Goal: Find specific page/section: Find specific page/section

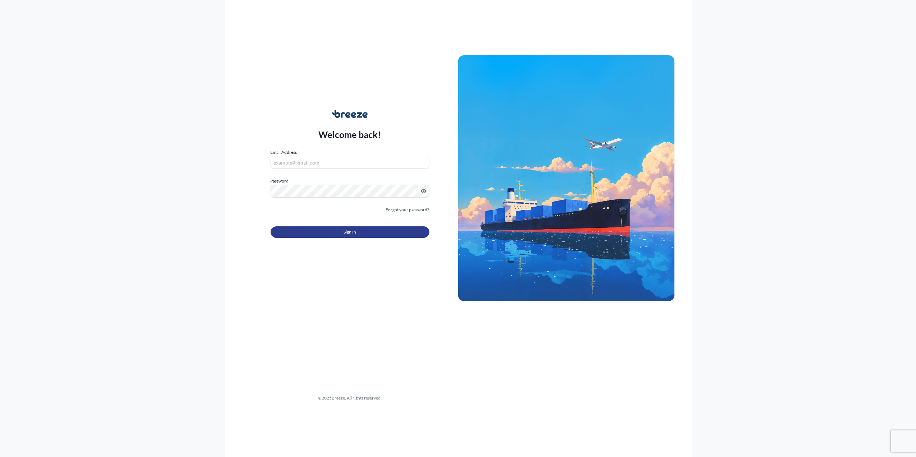
type input "[PERSON_NAME][EMAIL_ADDRESS][PERSON_NAME][DOMAIN_NAME]"
click at [323, 236] on button "Sign In" at bounding box center [350, 231] width 159 height 11
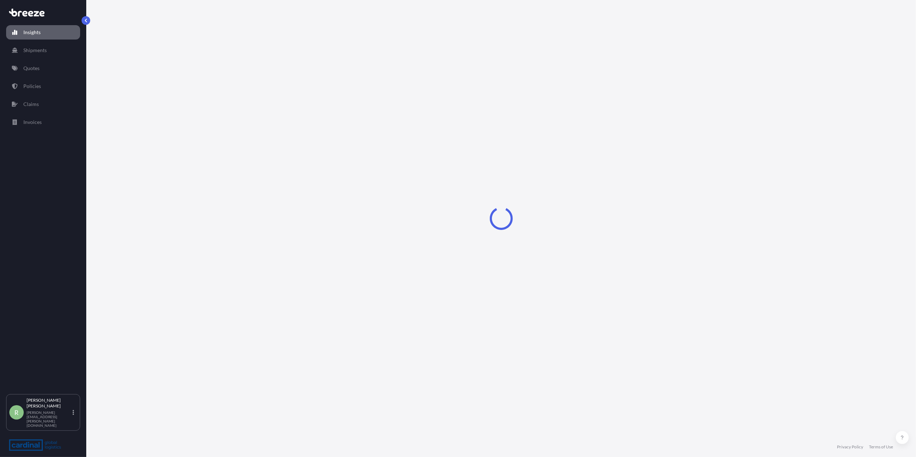
select select "2025"
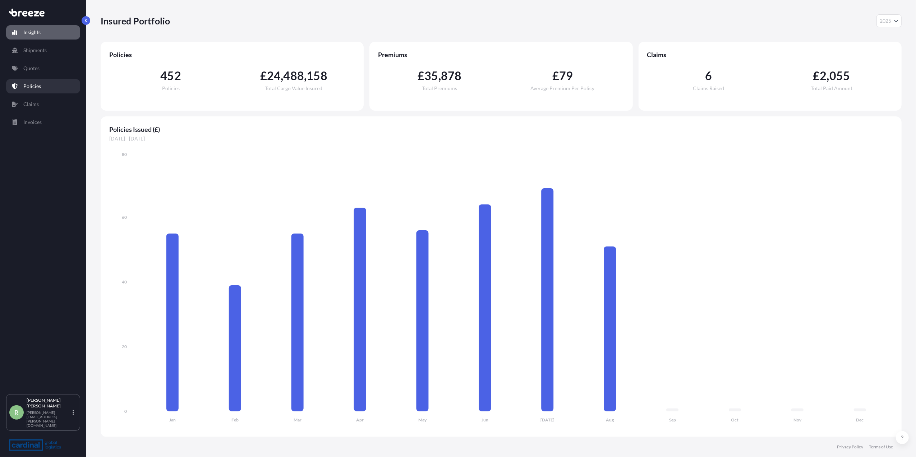
click at [25, 82] on link "Policies" at bounding box center [43, 86] width 74 height 14
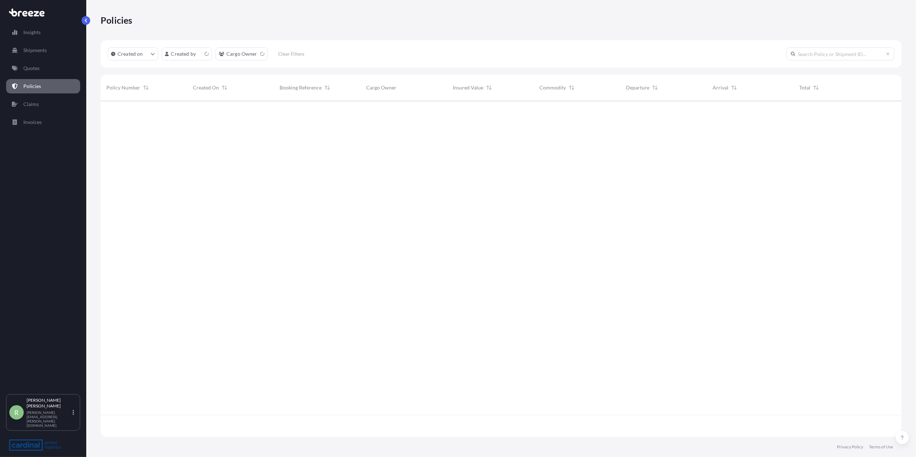
scroll to position [333, 794]
click at [193, 54] on html "Insights Shipments Quotes Policies Claims Invoices R [PERSON_NAME] Stuart [EMAI…" at bounding box center [458, 228] width 916 height 457
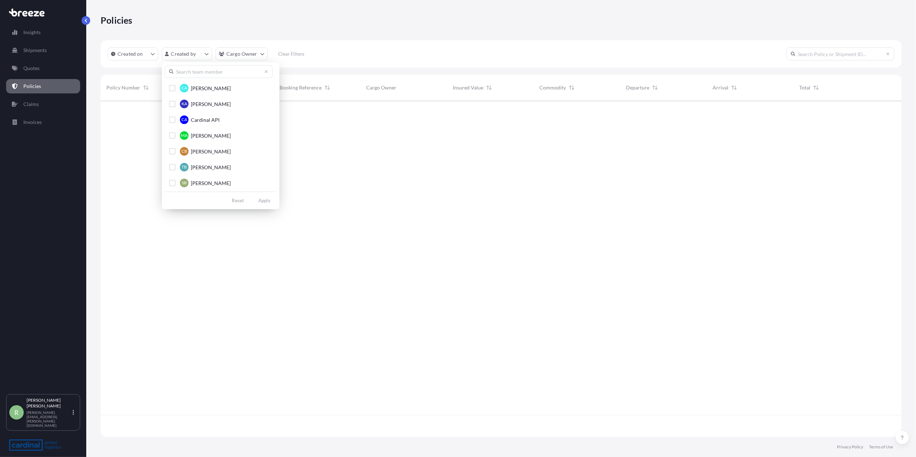
click at [192, 73] on input "text" at bounding box center [219, 71] width 108 height 13
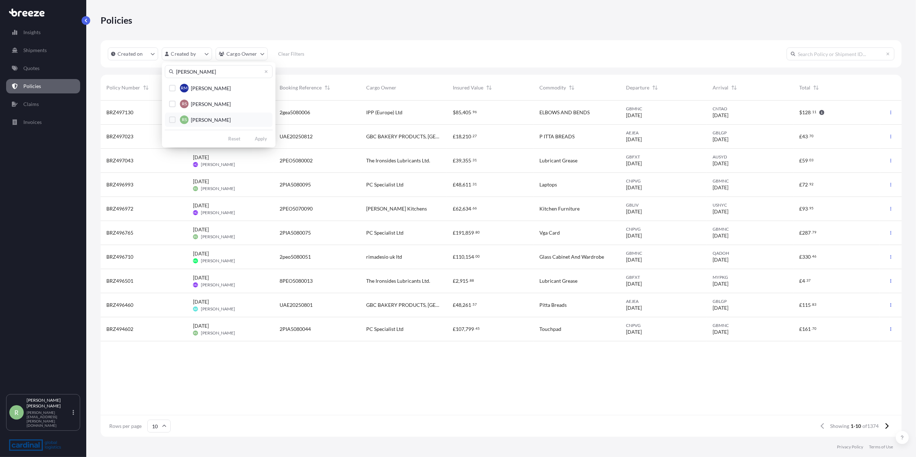
type input "[PERSON_NAME]"
click at [192, 115] on button "RS [PERSON_NAME]" at bounding box center [219, 119] width 108 height 14
